Goal: Transaction & Acquisition: Register for event/course

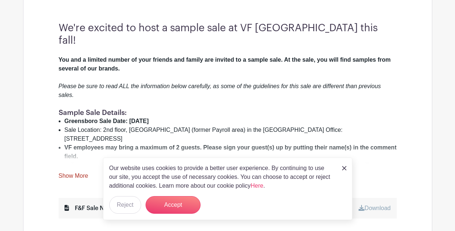
scroll to position [248, 0]
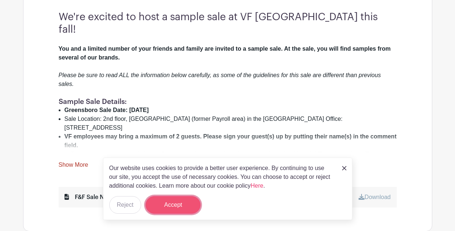
click at [180, 204] on button "Accept" at bounding box center [173, 205] width 55 height 18
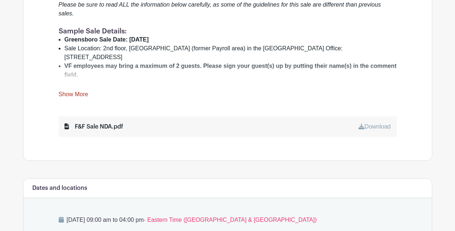
scroll to position [318, 0]
click at [73, 91] on link "Show More" at bounding box center [74, 95] width 30 height 9
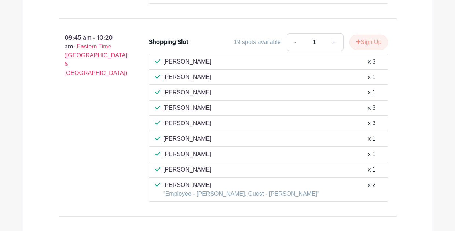
scroll to position [1458, 0]
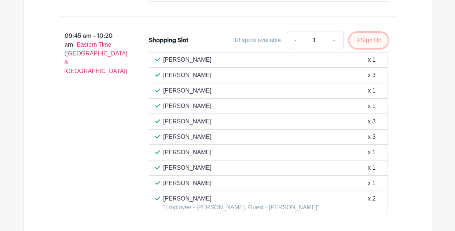
click at [367, 33] on button "Sign Up" at bounding box center [369, 40] width 39 height 15
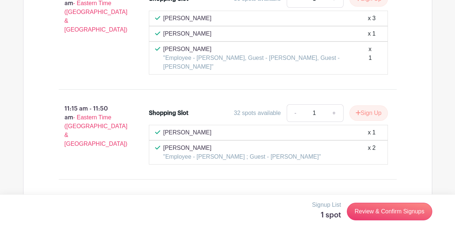
scroll to position [1735, 0]
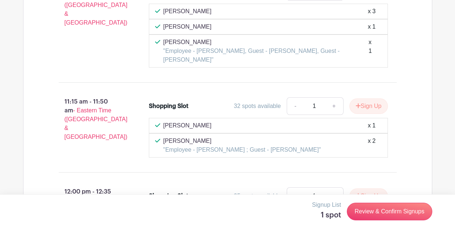
click at [326, 208] on p "Signup List" at bounding box center [326, 204] width 29 height 9
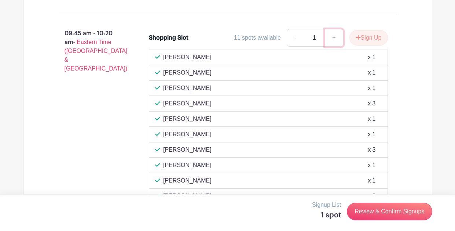
scroll to position [1469, 0]
click at [335, 29] on link "+" at bounding box center [334, 38] width 18 height 18
type input "2"
click at [375, 30] on button "Sign Up" at bounding box center [369, 37] width 39 height 15
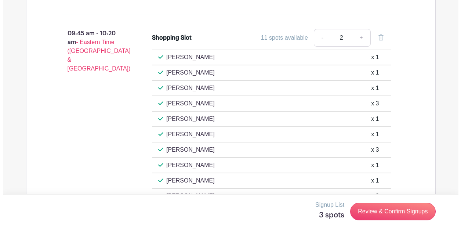
scroll to position [1477, 0]
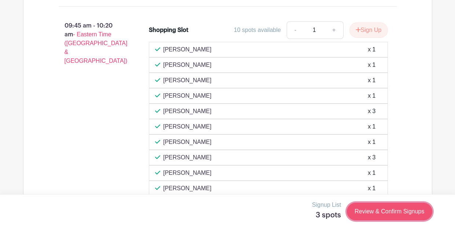
click at [387, 215] on link "Review & Confirm Signups" at bounding box center [389, 212] width 85 height 18
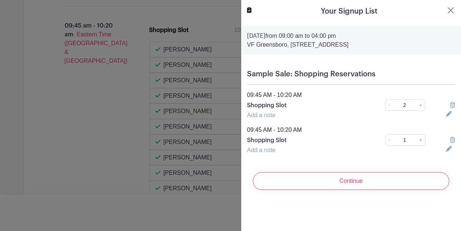
click at [450, 139] on icon at bounding box center [452, 140] width 5 height 6
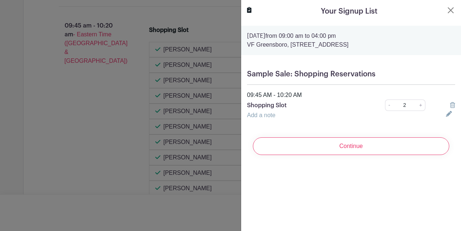
click at [310, 101] on p "Shopping Slot" at bounding box center [306, 105] width 118 height 9
click at [260, 114] on link "Add a note" at bounding box center [261, 115] width 28 height 6
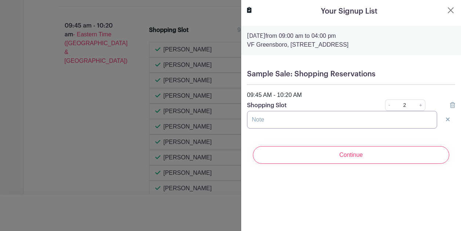
click at [276, 127] on input "text" at bounding box center [342, 120] width 190 height 18
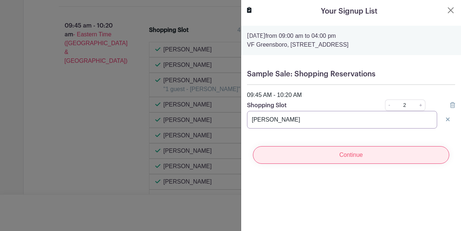
type input "Lynn Cochran"
drag, startPoint x: 330, startPoint y: 149, endPoint x: 299, endPoint y: 154, distance: 31.1
click at [299, 154] on input "Continue" at bounding box center [351, 155] width 196 height 18
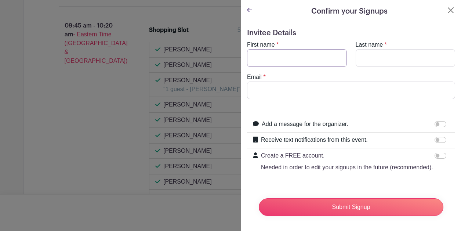
click at [302, 57] on input "First name" at bounding box center [297, 58] width 100 height 18
click at [321, 39] on form "Invitee Details First name * Last name * Email * Add a message for the organize…" at bounding box center [351, 125] width 208 height 193
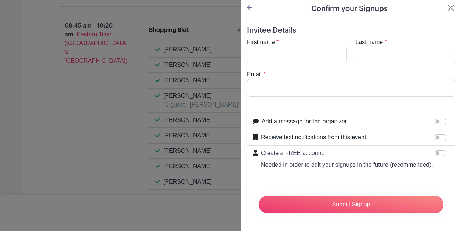
scroll to position [0, 0]
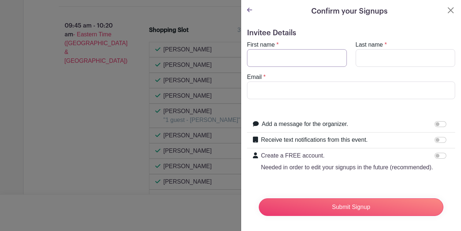
click at [280, 58] on input "First name" at bounding box center [297, 58] width 100 height 18
type input "Lynn"
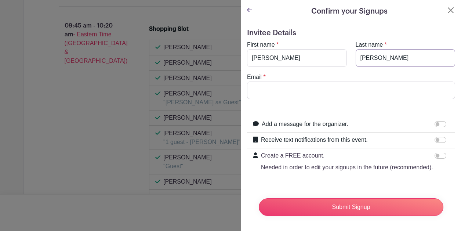
type input "Cochran"
click at [289, 88] on input "Email" at bounding box center [351, 90] width 208 height 18
type input "lynncochran@triad.rr.com"
click at [369, 103] on form "Invitee Details First name * Lynn Last name * Cochran Email * lynncochran@triad…" at bounding box center [351, 125] width 208 height 193
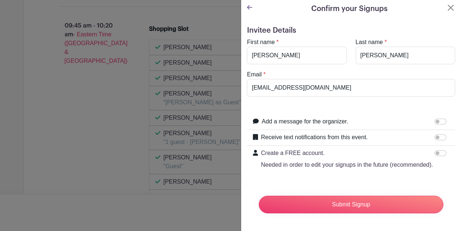
scroll to position [17, 0]
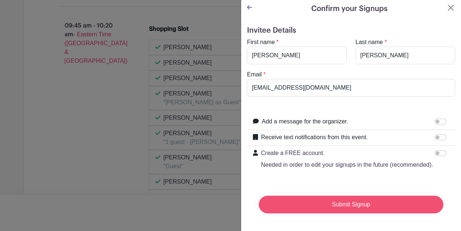
click at [356, 198] on input "Submit Signup" at bounding box center [351, 205] width 185 height 18
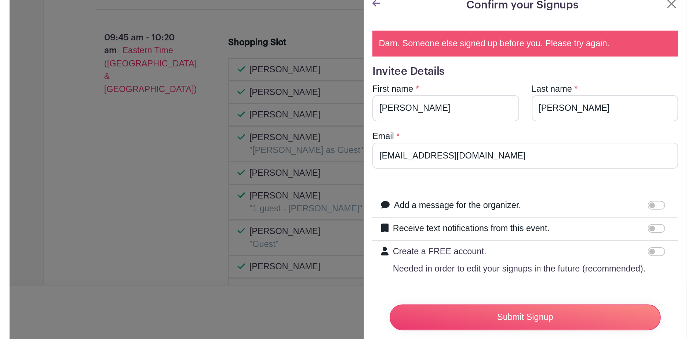
scroll to position [0, 0]
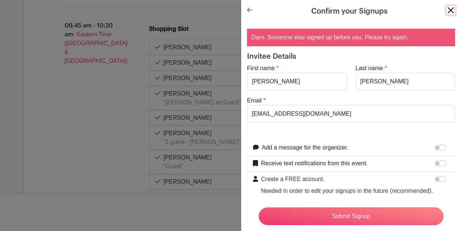
click at [447, 9] on button "Close" at bounding box center [450, 10] width 9 height 9
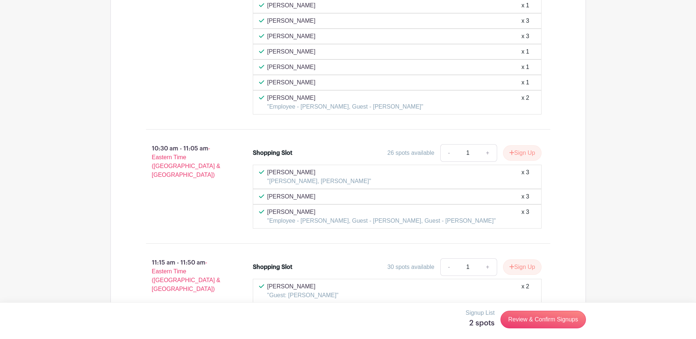
scroll to position [1756, 0]
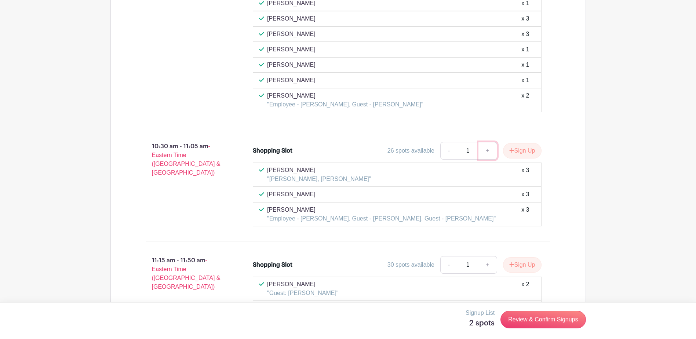
click at [455, 142] on link "+" at bounding box center [487, 151] width 18 height 18
type input "2"
click at [455, 143] on button "Sign Up" at bounding box center [522, 150] width 39 height 15
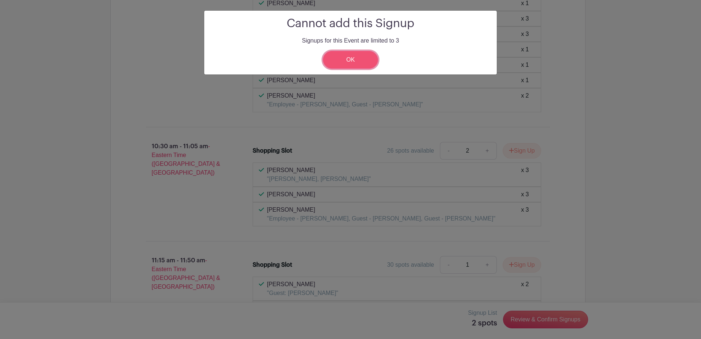
click at [368, 58] on link "OK" at bounding box center [350, 60] width 55 height 18
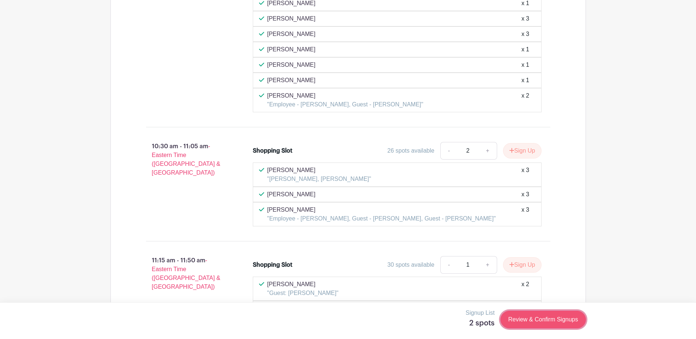
click at [455, 230] on link "Review & Confirm Signups" at bounding box center [542, 320] width 85 height 18
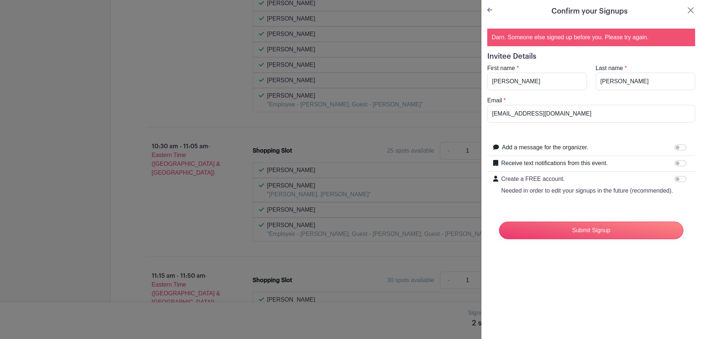
click at [455, 10] on icon at bounding box center [490, 10] width 5 height 4
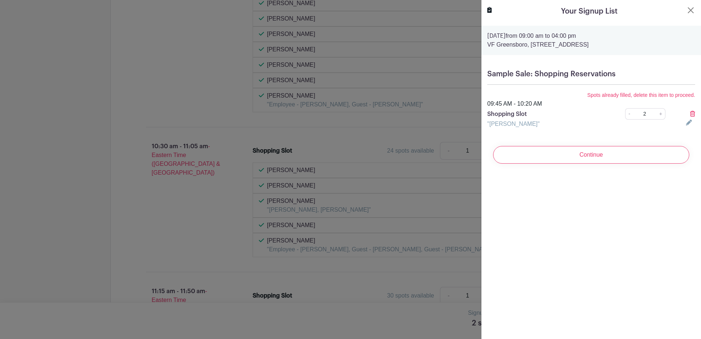
click at [455, 112] on icon at bounding box center [692, 114] width 5 height 6
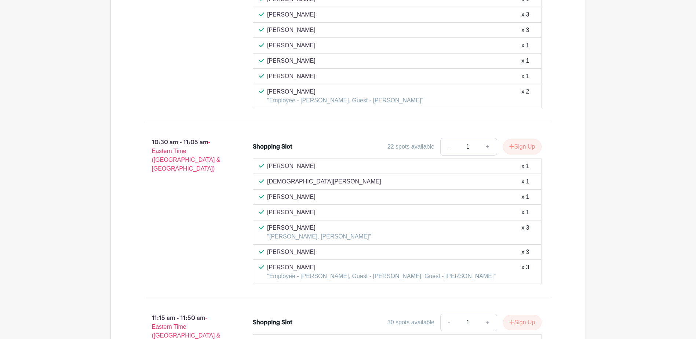
scroll to position [1775, 0]
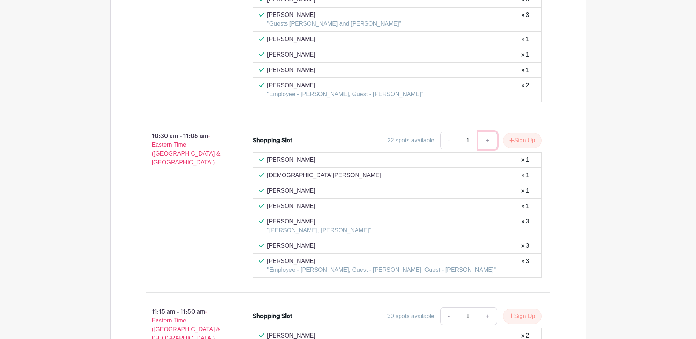
click at [455, 132] on link "+" at bounding box center [487, 141] width 18 height 18
type input "2"
click at [455, 133] on button "Sign Up" at bounding box center [522, 140] width 39 height 15
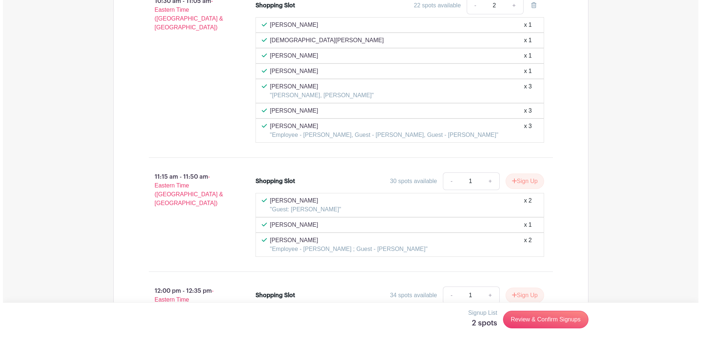
scroll to position [1912, 0]
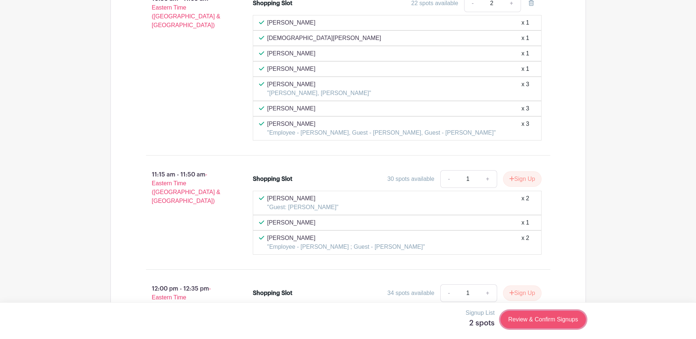
click at [455, 230] on link "Review & Confirm Signups" at bounding box center [542, 320] width 85 height 18
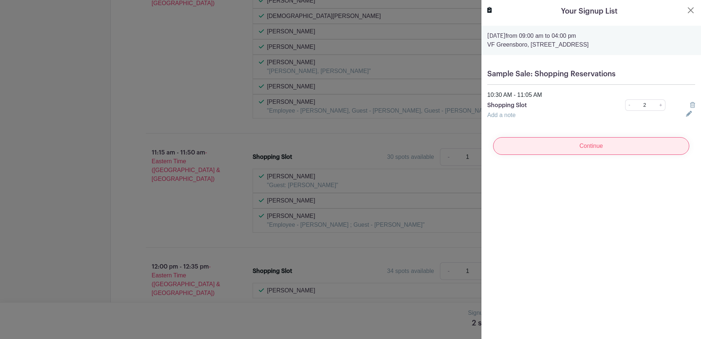
scroll to position [1890, 0]
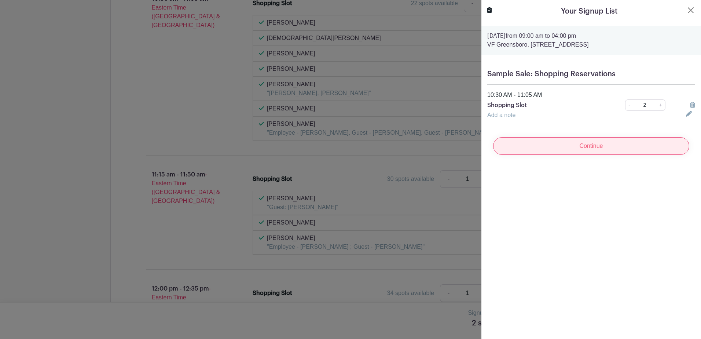
click at [455, 144] on input "Continue" at bounding box center [591, 146] width 196 height 18
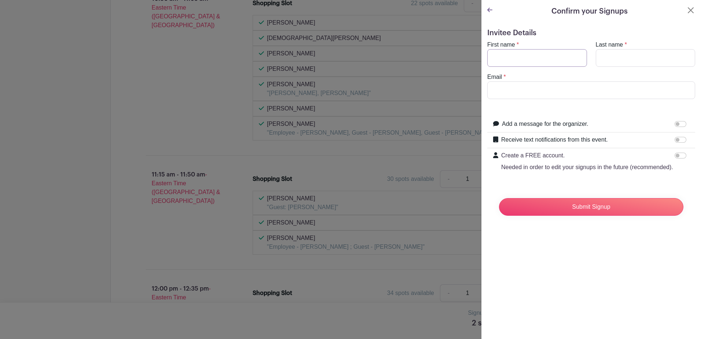
click at [455, 56] on input "First name" at bounding box center [538, 58] width 100 height 18
type input "Kyle"
type input "Cochran"
type input "kyle_r_cochran@vfc.com"
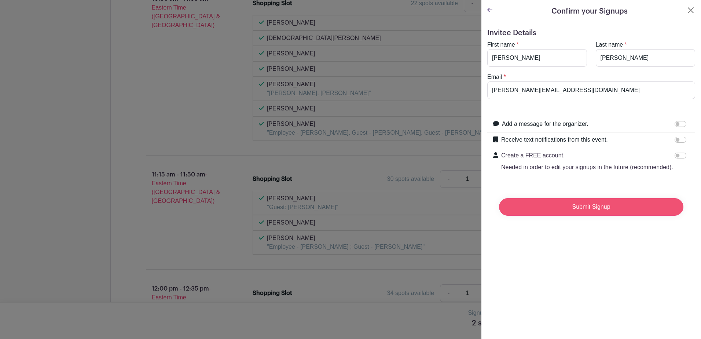
click at [455, 212] on input "Submit Signup" at bounding box center [591, 207] width 185 height 18
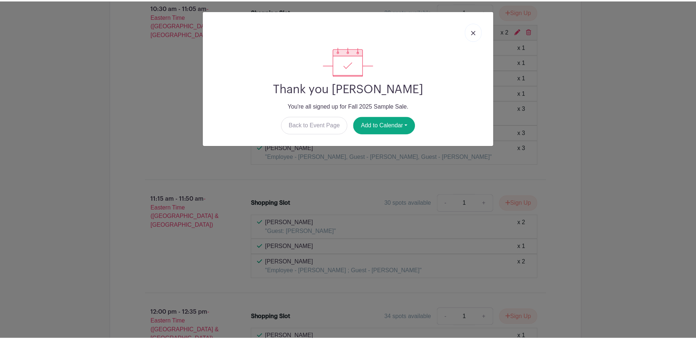
scroll to position [1897, 0]
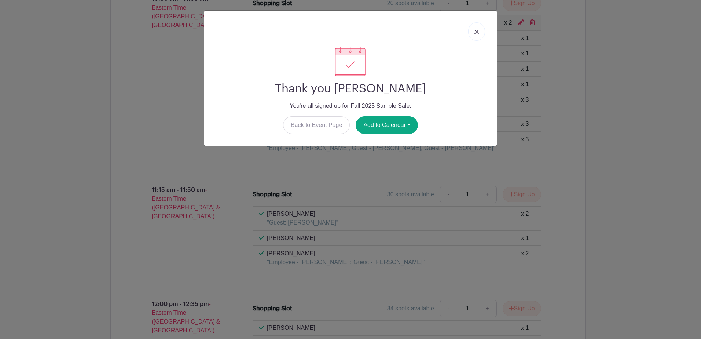
click at [455, 30] on link at bounding box center [476, 31] width 17 height 18
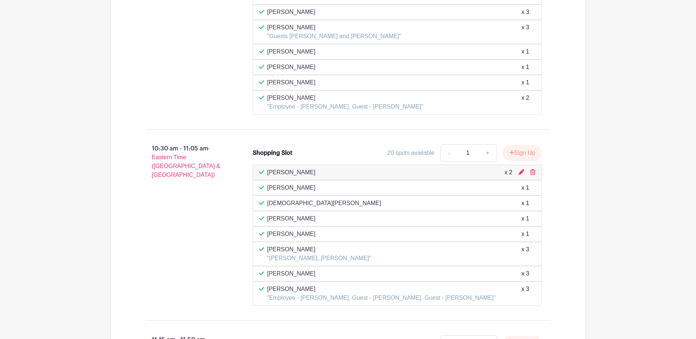
scroll to position [1738, 0]
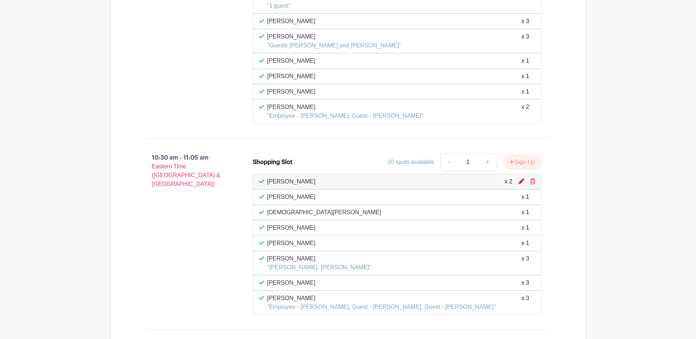
click at [455, 178] on icon at bounding box center [521, 181] width 6 height 6
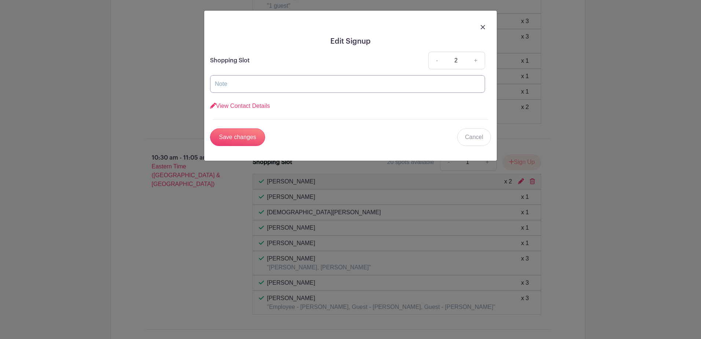
click at [278, 83] on input "text" at bounding box center [347, 84] width 275 height 18
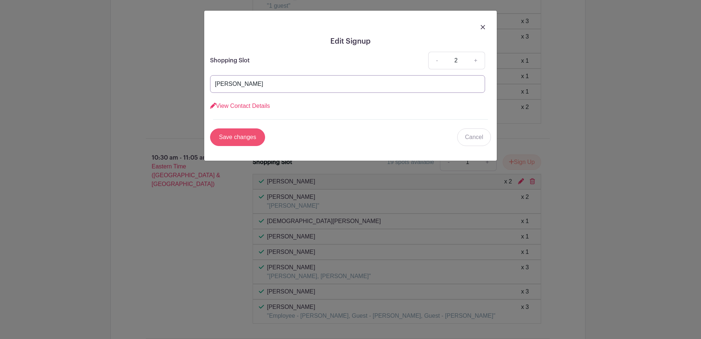
type input "Lynn Cochran"
click at [241, 135] on input "Save changes" at bounding box center [237, 137] width 55 height 18
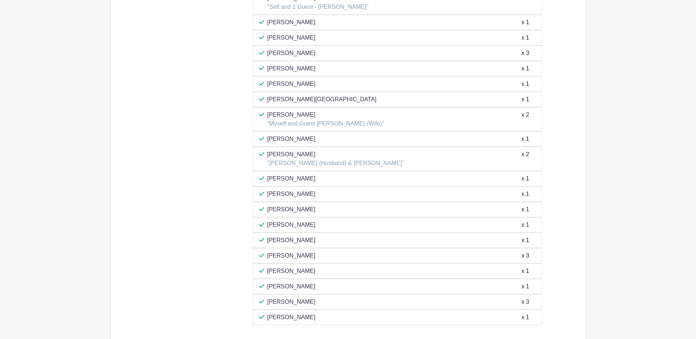
scroll to position [1098, 0]
click at [304, 109] on p "[PERSON_NAME]" at bounding box center [325, 113] width 117 height 9
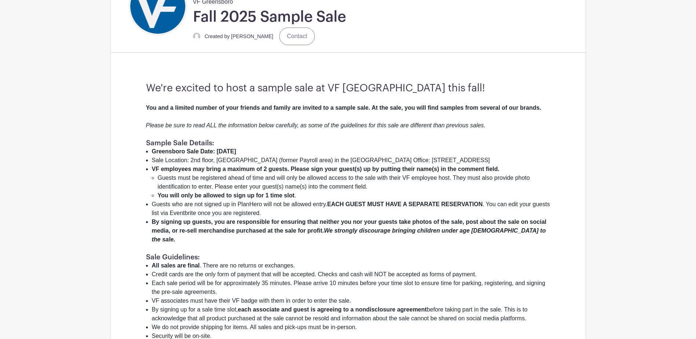
scroll to position [197, 0]
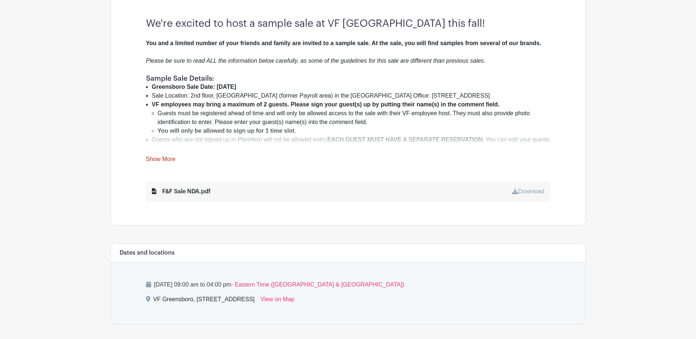
scroll to position [263, 0]
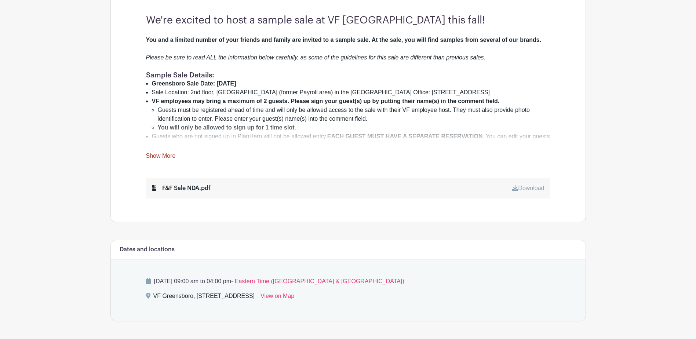
click at [168, 157] on link "Show More" at bounding box center [161, 157] width 30 height 9
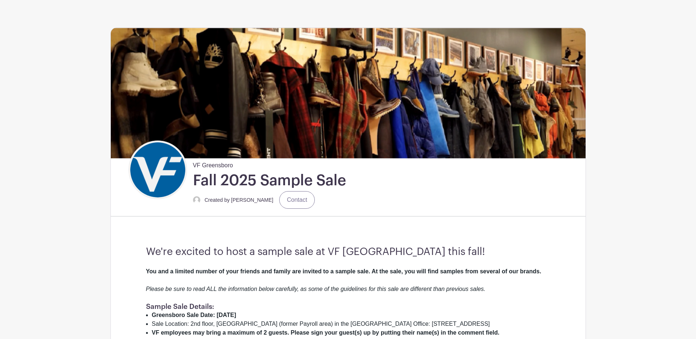
scroll to position [49, 0]
